Goal: Complete application form

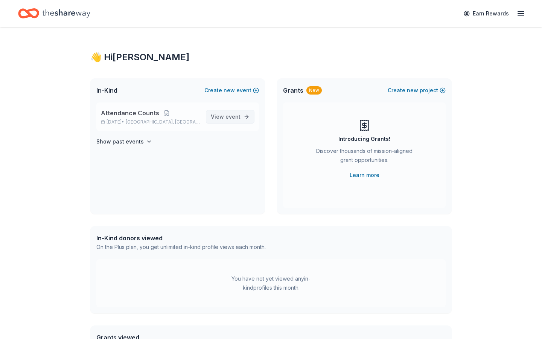
click at [246, 116] on link "View event" at bounding box center [230, 117] width 49 height 14
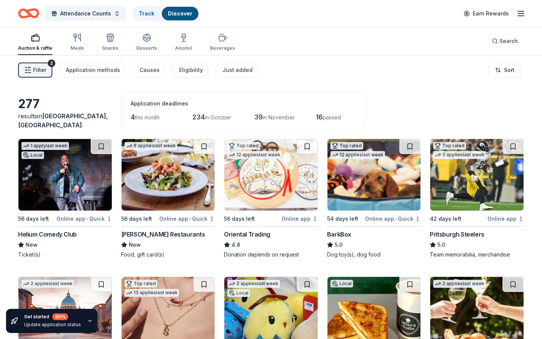
click at [79, 186] on img at bounding box center [64, 175] width 93 height 72
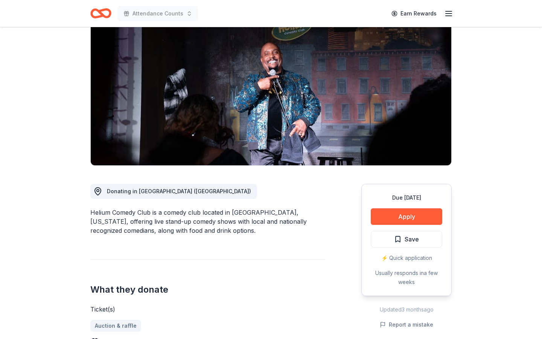
scroll to position [73, 0]
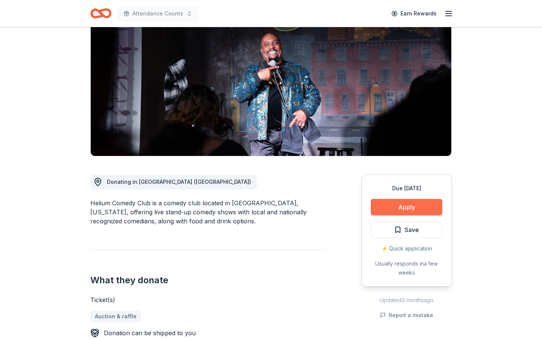
click at [384, 211] on button "Apply" at bounding box center [407, 207] width 72 height 17
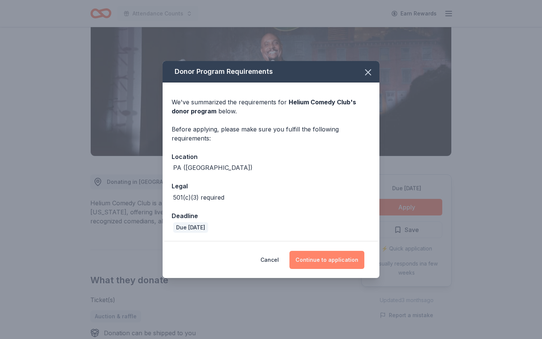
click at [311, 261] on button "Continue to application" at bounding box center [327, 260] width 75 height 18
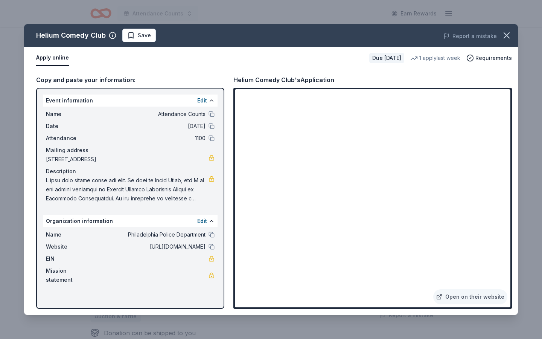
click at [207, 98] on div "Edit" at bounding box center [205, 100] width 17 height 9
click at [205, 101] on button "Edit" at bounding box center [202, 100] width 10 height 9
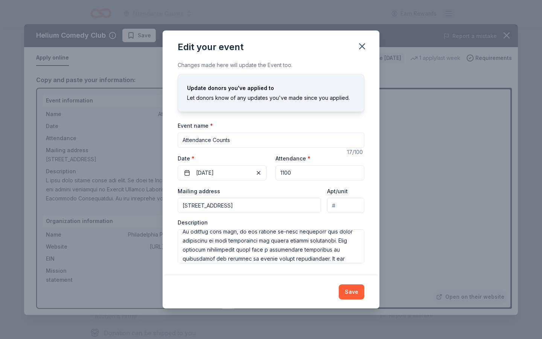
scroll to position [69, 0]
click at [340, 242] on textarea at bounding box center [271, 246] width 187 height 34
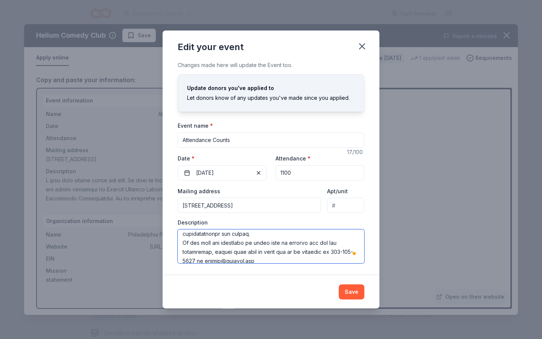
scroll to position [183, 0]
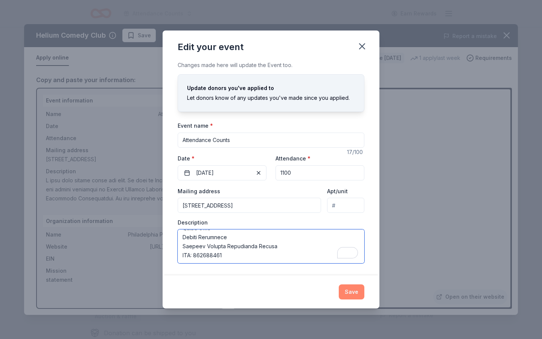
type textarea "I hope this letter finds you well. My name is Erica Davis, and I am the school …"
click at [353, 295] on button "Save" at bounding box center [352, 291] width 26 height 15
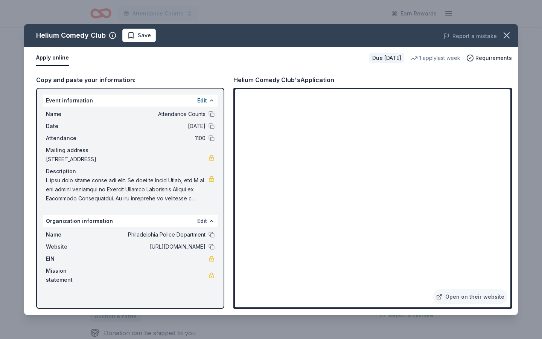
click at [205, 222] on button "Edit" at bounding box center [202, 221] width 10 height 9
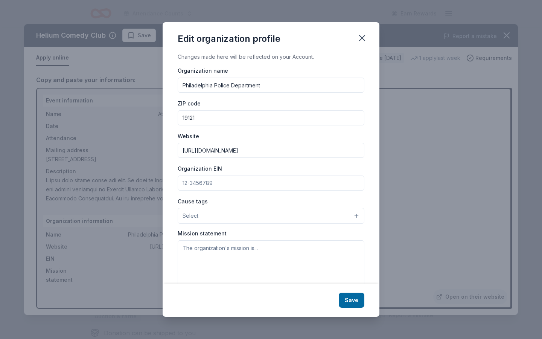
click at [290, 85] on input "Philadelphia Police Department" at bounding box center [271, 85] width 187 height 15
drag, startPoint x: 290, startPoint y: 85, endPoint x: 156, endPoint y: 80, distance: 133.8
click at [156, 81] on div "Edit organization profile Changes made here will be reflected on your Account. …" at bounding box center [271, 169] width 542 height 339
type input "School District of Philadelphia"
click at [202, 122] on input "19121" at bounding box center [271, 117] width 187 height 15
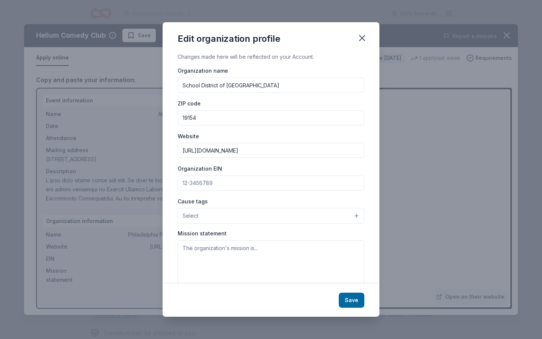
type input "19154"
click at [235, 151] on input "https://x.com/ppd22dist?s=11&t=1tLaS4c7tdNKEqg6KnnHSw" at bounding box center [271, 150] width 187 height 15
